Goal: Task Accomplishment & Management: Manage account settings

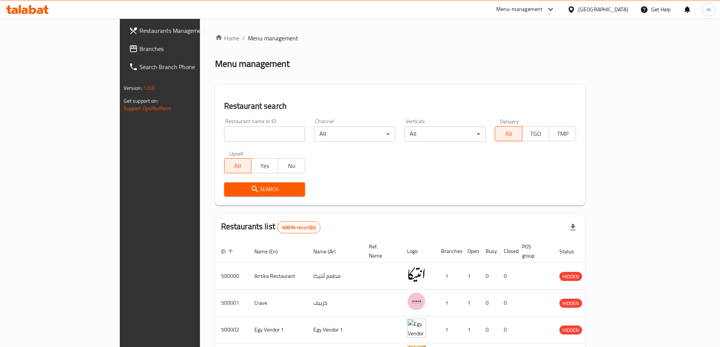
click at [139, 47] on span "Branches" at bounding box center [186, 48] width 94 height 9
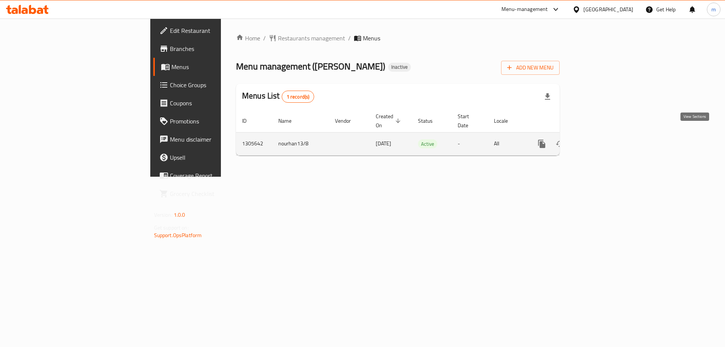
click at [601, 139] on icon "enhanced table" at bounding box center [596, 143] width 9 height 9
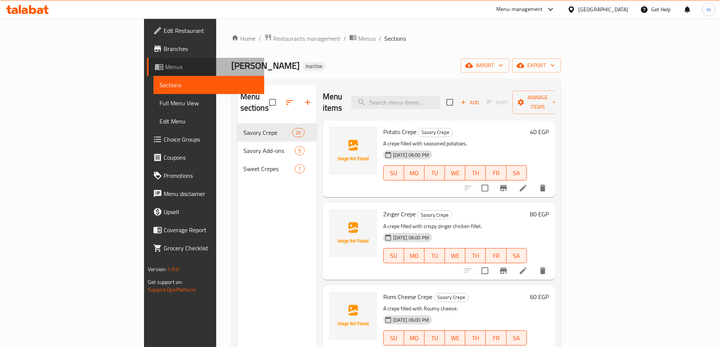
click at [165, 70] on span "Menus" at bounding box center [211, 66] width 93 height 9
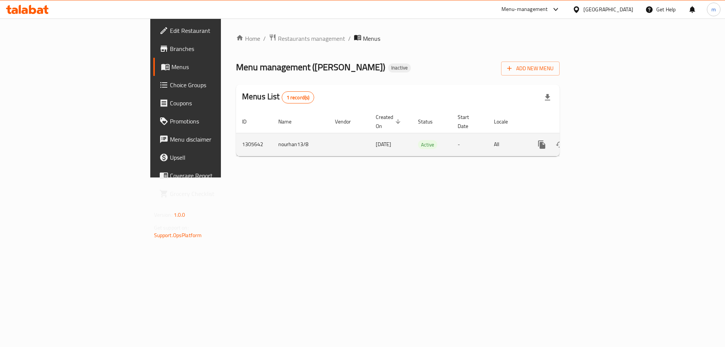
click at [601, 140] on icon "enhanced table" at bounding box center [596, 144] width 9 height 9
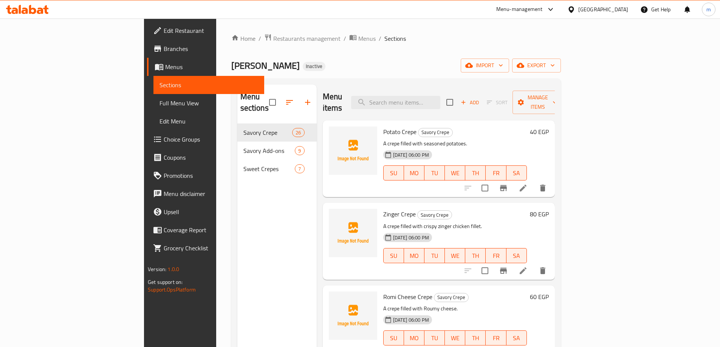
click at [165, 68] on span "Menus" at bounding box center [211, 66] width 93 height 9
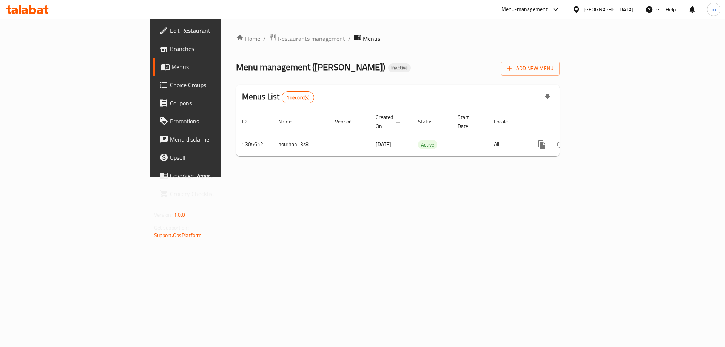
click at [170, 27] on span "Edit Restaurant" at bounding box center [218, 30] width 96 height 9
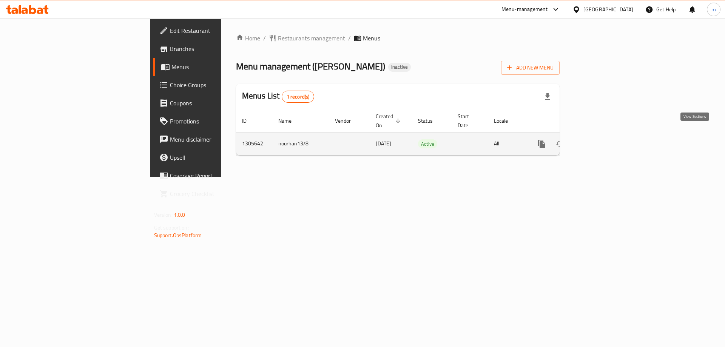
click at [606, 138] on link "enhanced table" at bounding box center [596, 144] width 18 height 18
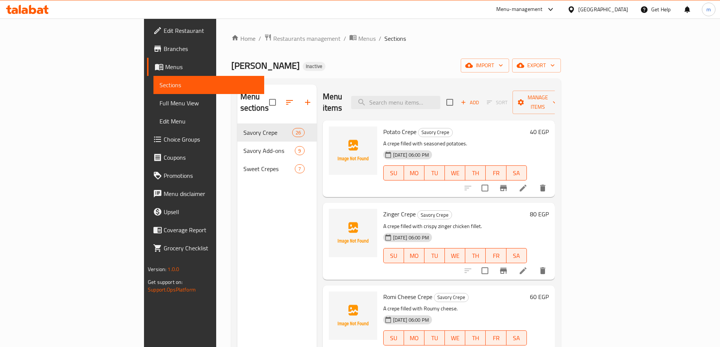
click at [251, 204] on div "Menu sections Savory Crepe 26 Savory Add-ons 9 Sweet Crepes 7" at bounding box center [276, 258] width 79 height 347
click at [358, 35] on span "Menus" at bounding box center [366, 38] width 17 height 9
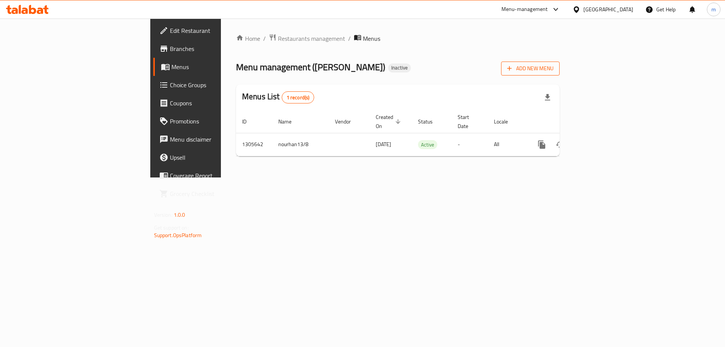
click at [560, 74] on button "Add New Menu" at bounding box center [530, 69] width 59 height 14
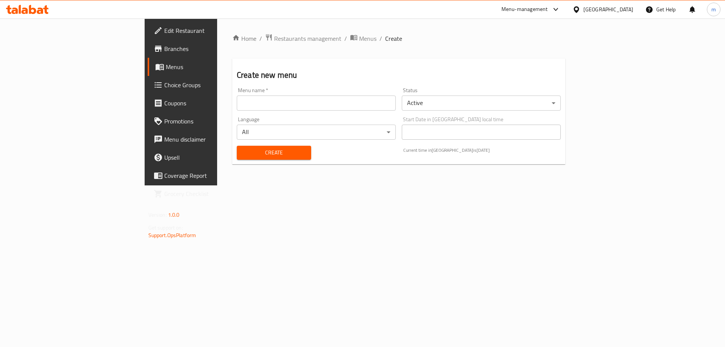
click at [244, 100] on input "text" at bounding box center [316, 103] width 159 height 15
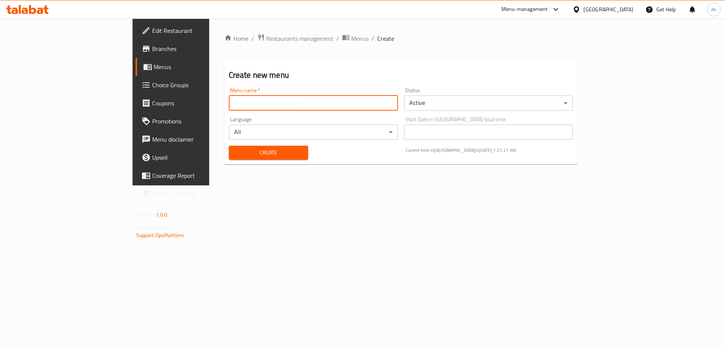
type input "Mesbah - 2025"
click at [235, 155] on span "Create" at bounding box center [268, 152] width 67 height 9
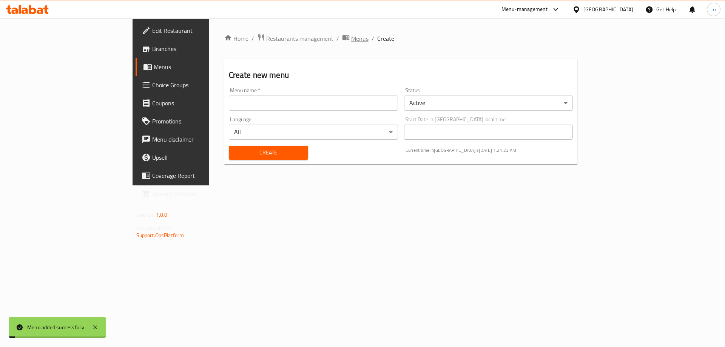
click at [351, 39] on span "Menus" at bounding box center [359, 38] width 17 height 9
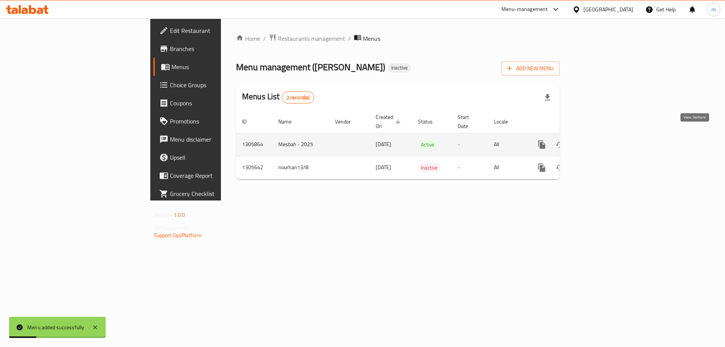
click at [606, 141] on link "enhanced table" at bounding box center [596, 145] width 18 height 18
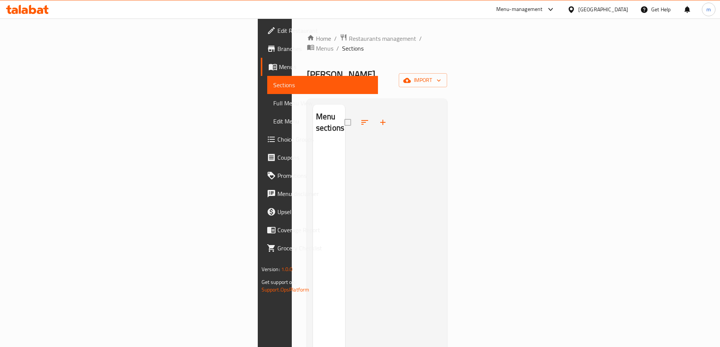
drag, startPoint x: 397, startPoint y: 8, endPoint x: 231, endPoint y: 51, distance: 171.2
click at [307, 51] on div "Home / Restaurants management / Menus / Sections Koshary Zamzam Inactive import…" at bounding box center [377, 246] width 141 height 424
click at [316, 44] on span "Menus" at bounding box center [324, 48] width 17 height 9
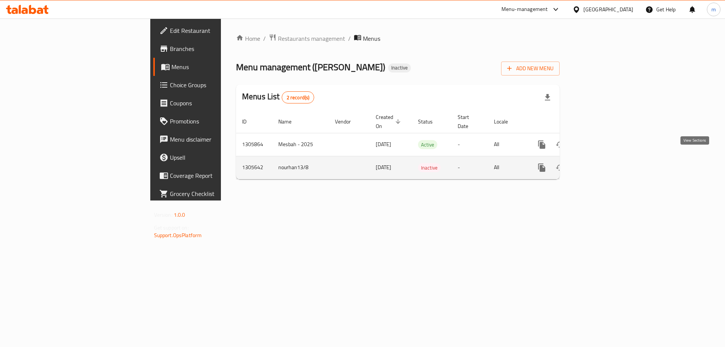
click at [601, 163] on icon "enhanced table" at bounding box center [596, 167] width 9 height 9
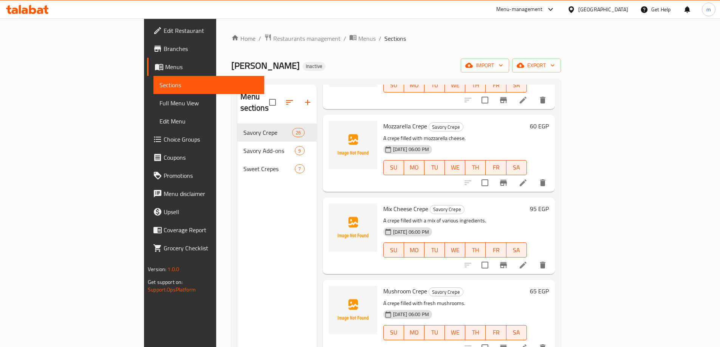
scroll to position [264, 0]
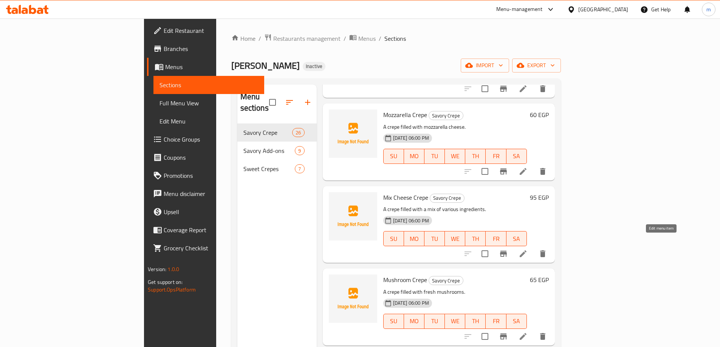
click at [527, 249] on icon at bounding box center [522, 253] width 9 height 9
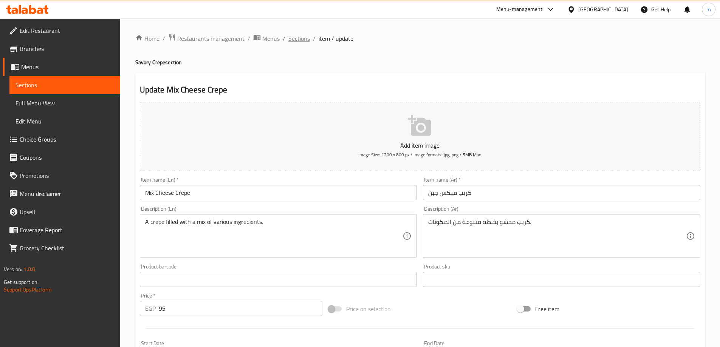
click at [296, 41] on span "Sections" at bounding box center [299, 38] width 22 height 9
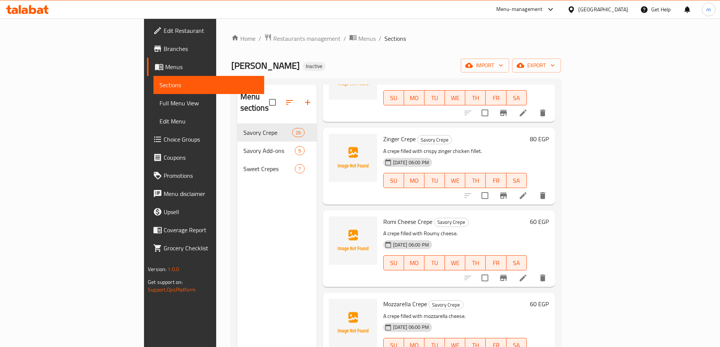
scroll to position [76, 0]
drag, startPoint x: 395, startPoint y: 210, endPoint x: 347, endPoint y: 208, distance: 48.0
click at [383, 216] on span "Romi Cheese Crepe" at bounding box center [407, 221] width 49 height 11
copy span "Romi Cheese Crepe"
click at [383, 216] on span "Romi Cheese Crepe" at bounding box center [407, 221] width 49 height 11
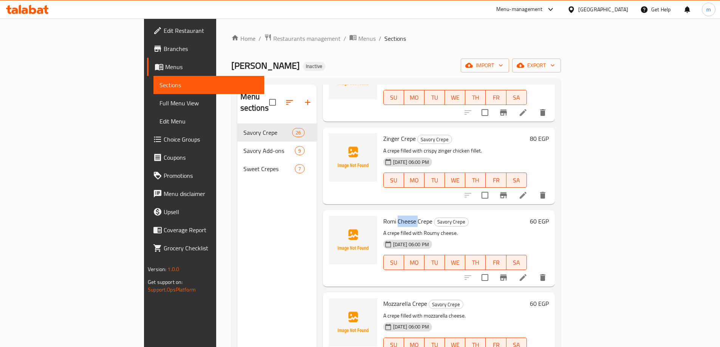
click at [383, 216] on span "Romi Cheese Crepe" at bounding box center [407, 221] width 49 height 11
click at [428, 229] on p "A crepe filled with Roumy cheese." at bounding box center [455, 233] width 144 height 9
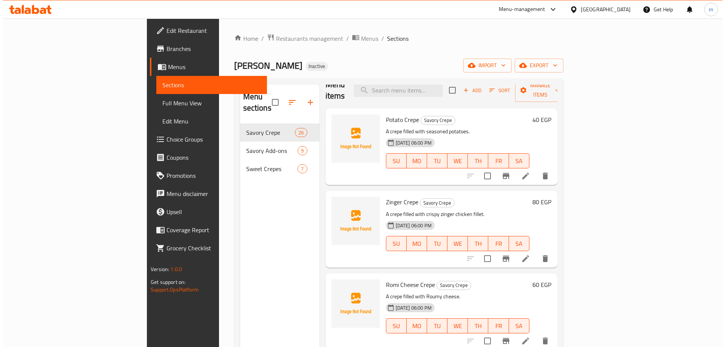
scroll to position [0, 0]
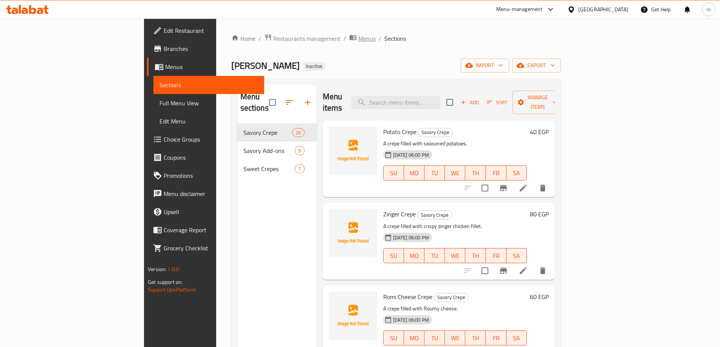
click at [358, 42] on span "Menus" at bounding box center [366, 38] width 17 height 9
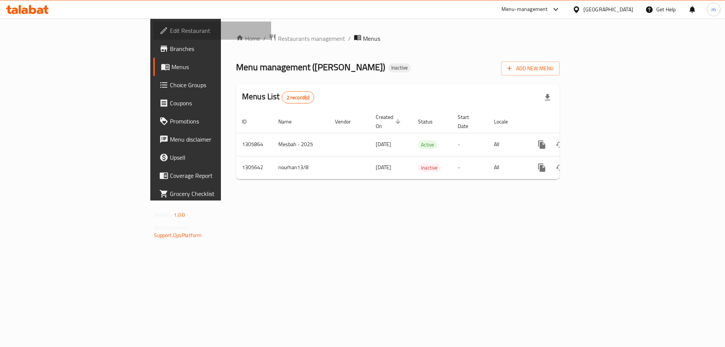
click at [153, 22] on link "Edit Restaurant" at bounding box center [212, 31] width 118 height 18
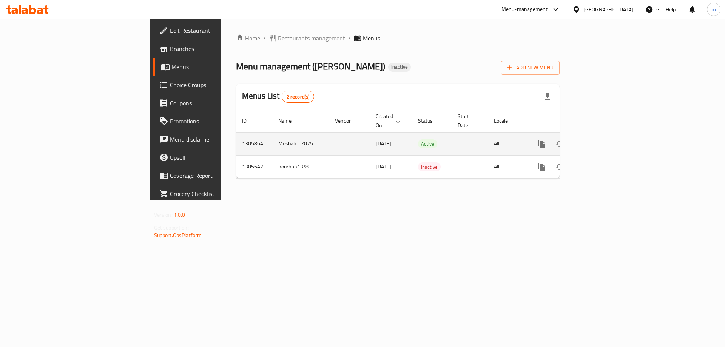
click at [601, 139] on icon "enhanced table" at bounding box center [596, 143] width 9 height 9
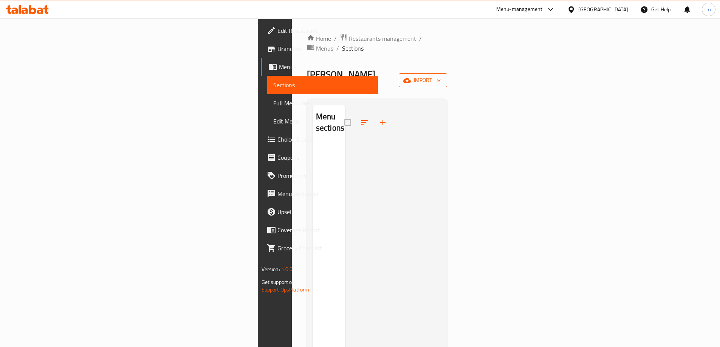
click at [411, 77] on icon "button" at bounding box center [407, 81] width 8 height 8
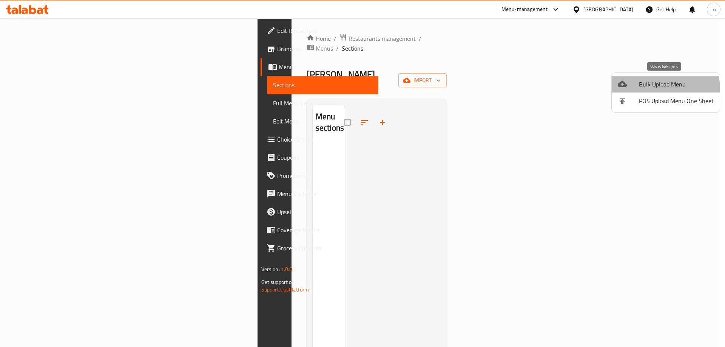
click at [636, 90] on li "Bulk Upload Menu" at bounding box center [666, 84] width 108 height 17
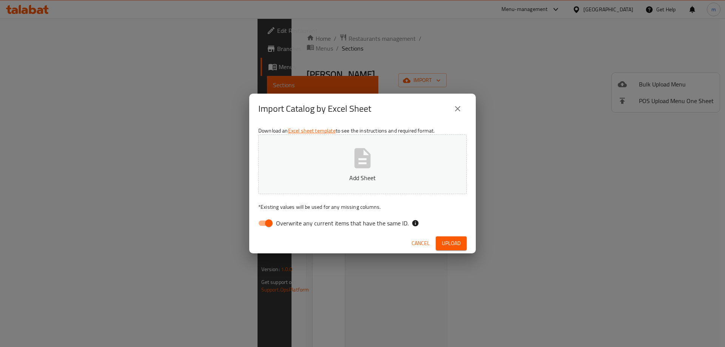
click at [298, 227] on span "Overwrite any current items that have the same ID." at bounding box center [342, 223] width 133 height 9
click at [291, 227] on input "Overwrite any current items that have the same ID." at bounding box center [268, 223] width 43 height 14
checkbox input "false"
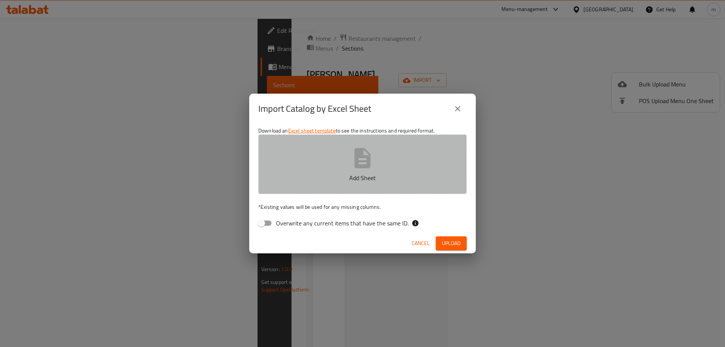
click at [333, 183] on button "Add Sheet" at bounding box center [362, 164] width 209 height 60
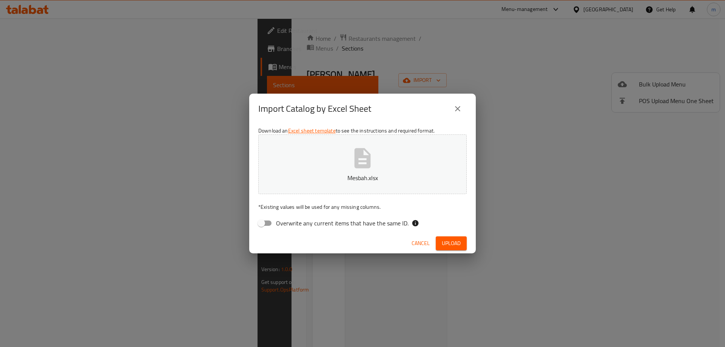
click at [451, 246] on span "Upload" at bounding box center [451, 243] width 19 height 9
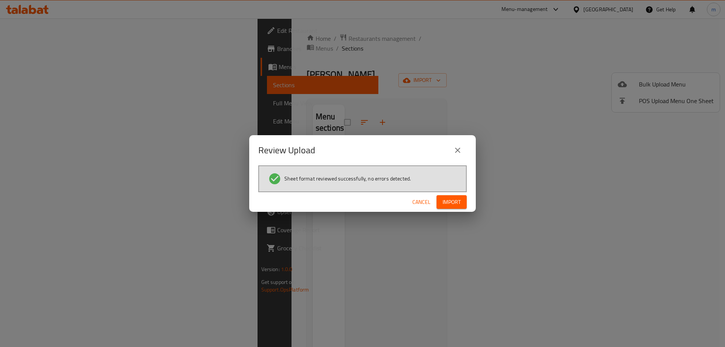
click at [458, 201] on span "Import" at bounding box center [452, 202] width 18 height 9
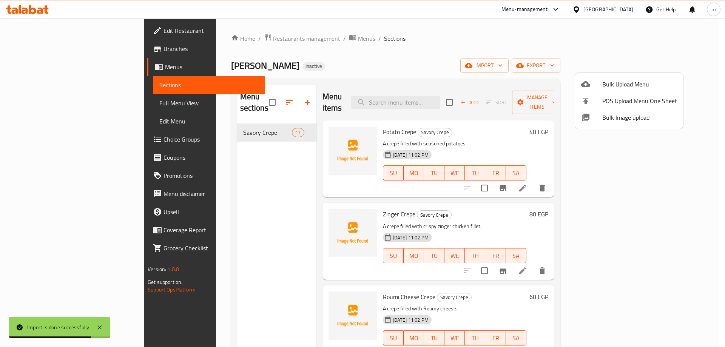
click at [380, 97] on div at bounding box center [362, 173] width 725 height 347
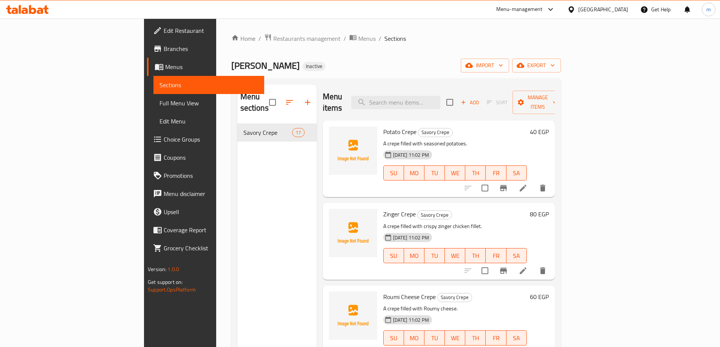
click at [159, 107] on span "Full Menu View" at bounding box center [208, 103] width 99 height 9
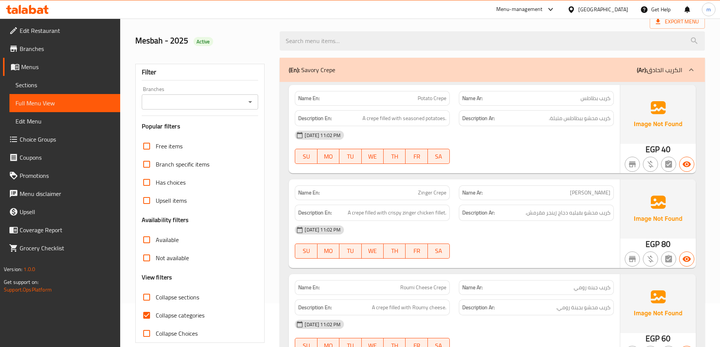
scroll to position [113, 0]
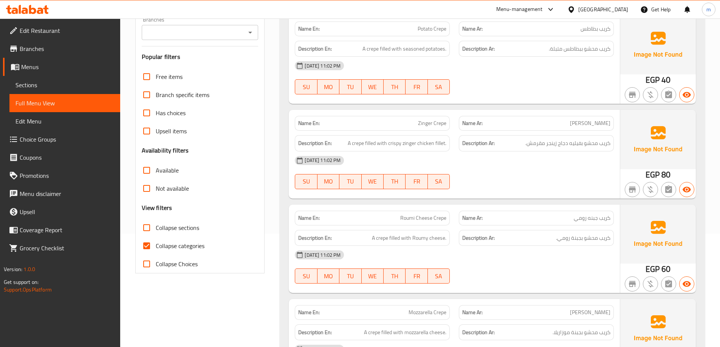
drag, startPoint x: 166, startPoint y: 248, endPoint x: 173, endPoint y: 246, distance: 7.1
click at [166, 248] on span "Collapse categories" at bounding box center [180, 245] width 49 height 9
click at [156, 248] on input "Collapse categories" at bounding box center [147, 246] width 18 height 18
checkbox input "false"
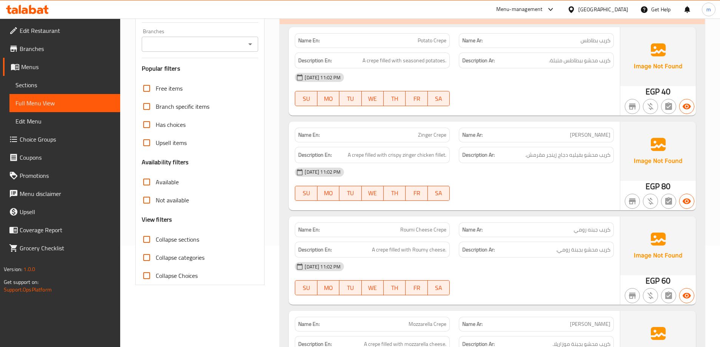
scroll to position [0, 0]
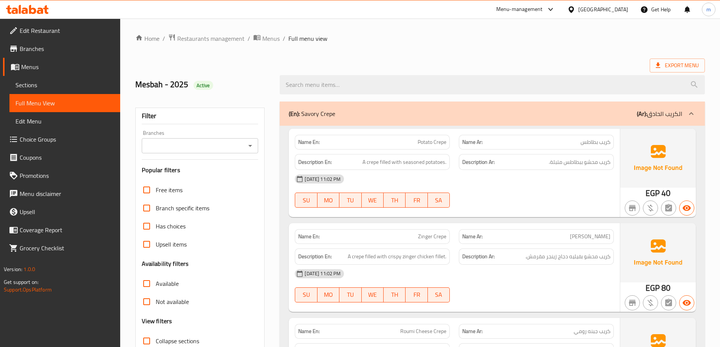
click at [240, 65] on div "Export Menu" at bounding box center [419, 66] width 569 height 14
click at [39, 51] on span "Branches" at bounding box center [67, 48] width 94 height 9
